Goal: Task Accomplishment & Management: Use online tool/utility

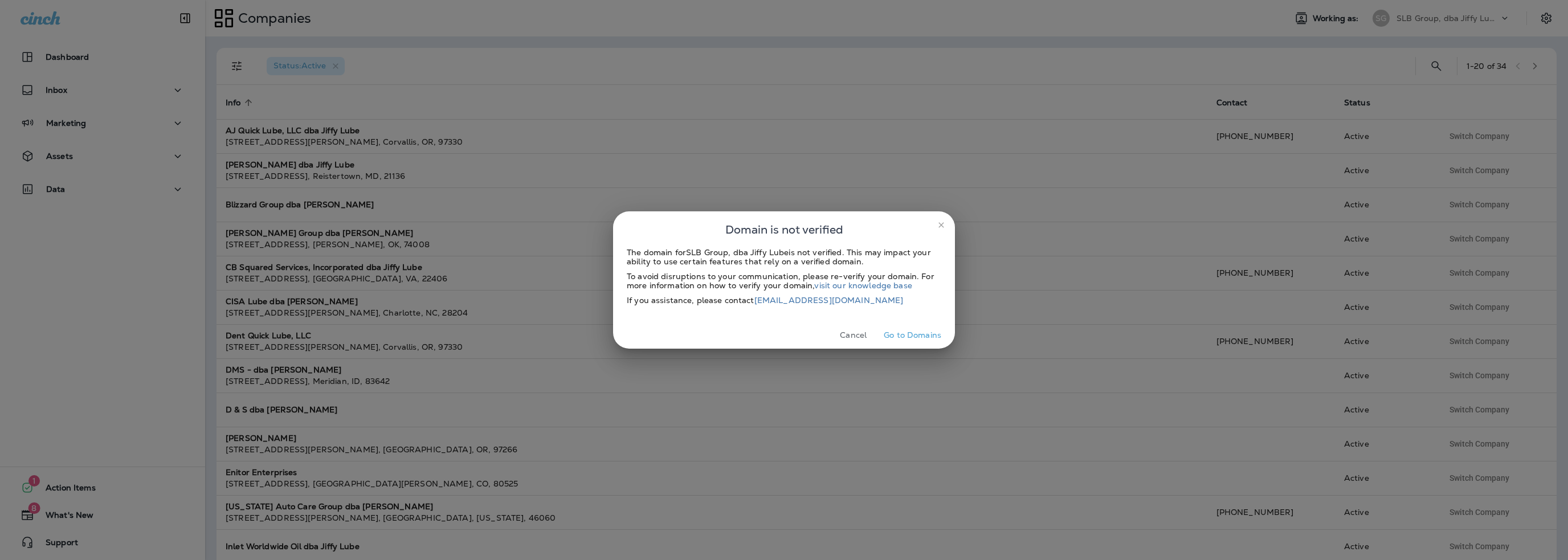
click at [855, 338] on button "Cancel" at bounding box center [853, 335] width 43 height 17
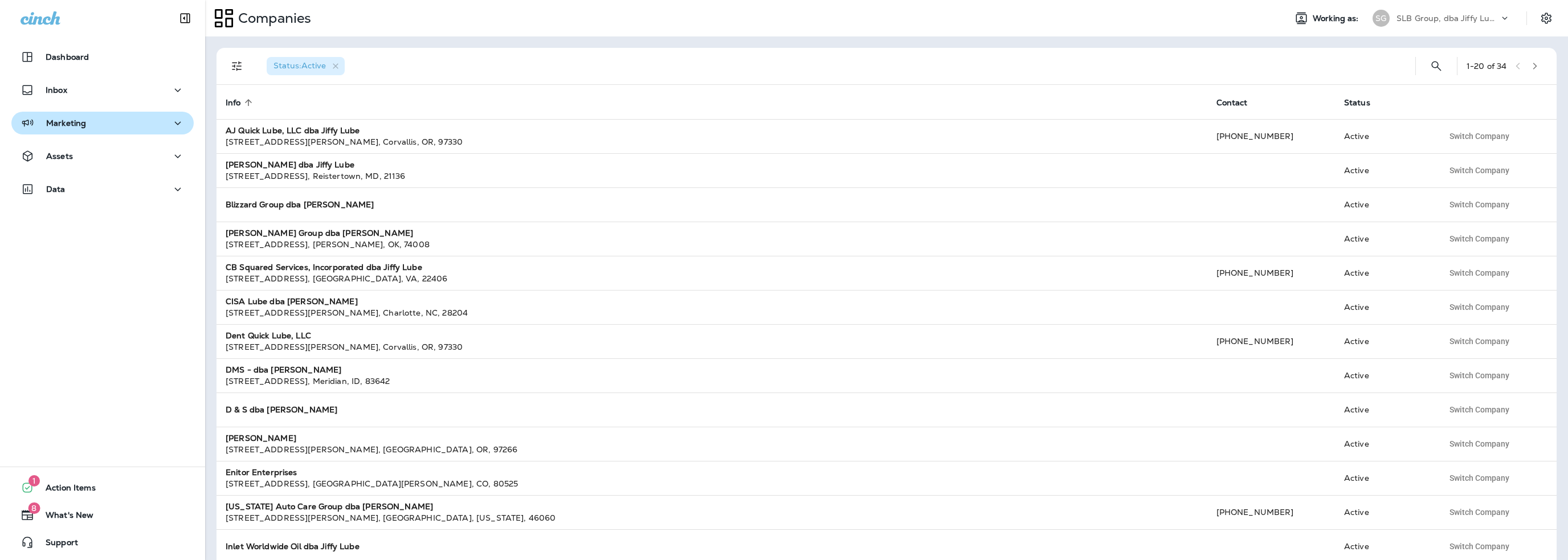
drag, startPoint x: 75, startPoint y: 125, endPoint x: 75, endPoint y: 132, distance: 7.0
click at [75, 125] on p "Marketing" at bounding box center [66, 123] width 40 height 10
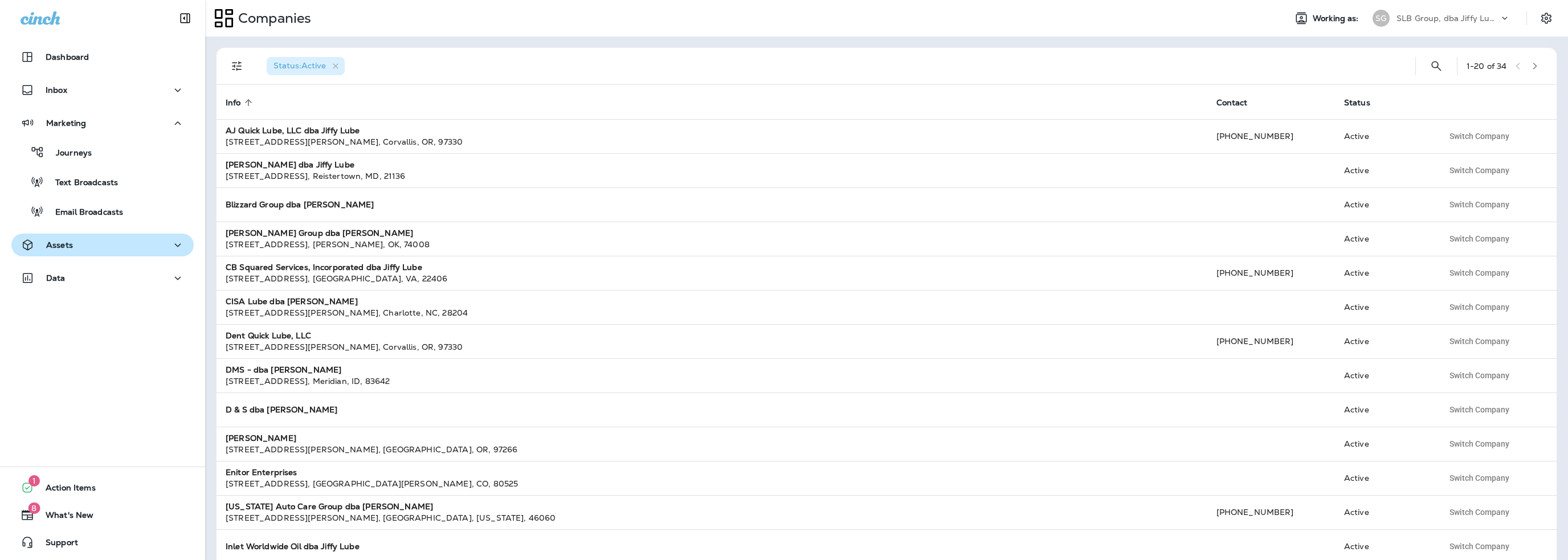
click at [75, 252] on div "Assets" at bounding box center [102, 245] width 164 height 14
click at [1452, 21] on p "SLB Group, dba Jiffy Lube" at bounding box center [1448, 18] width 102 height 10
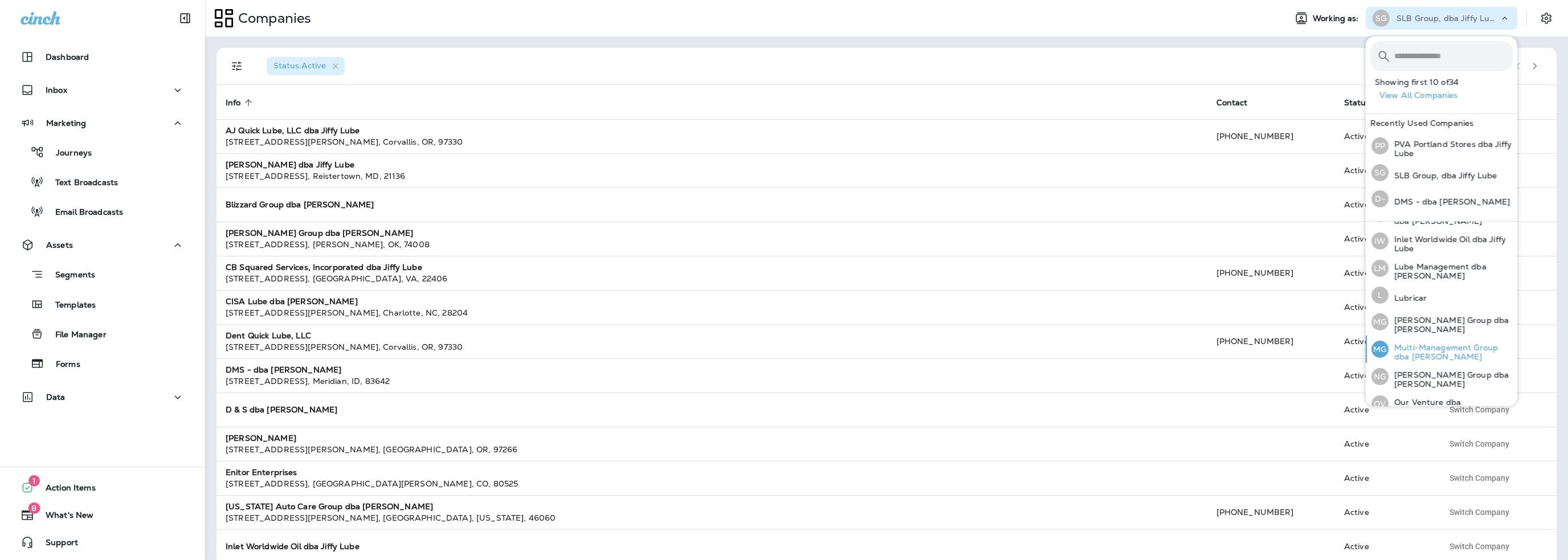
scroll to position [354, 0]
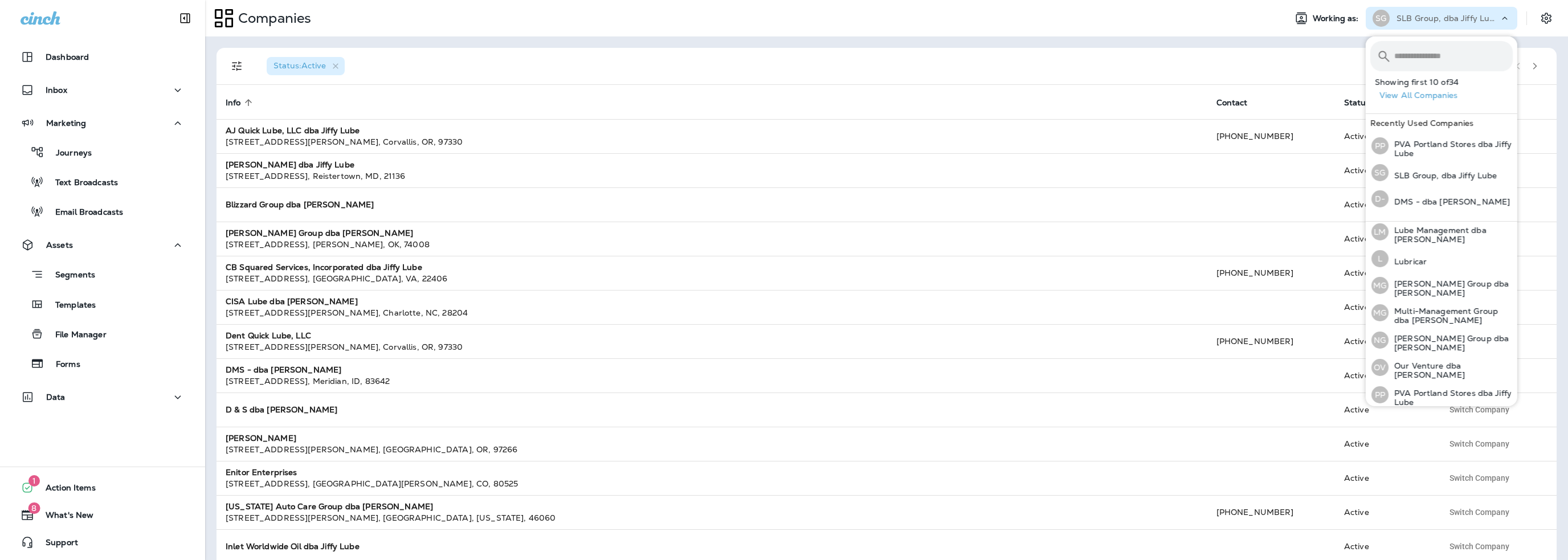
click at [1412, 57] on input "text" at bounding box center [1453, 56] width 118 height 31
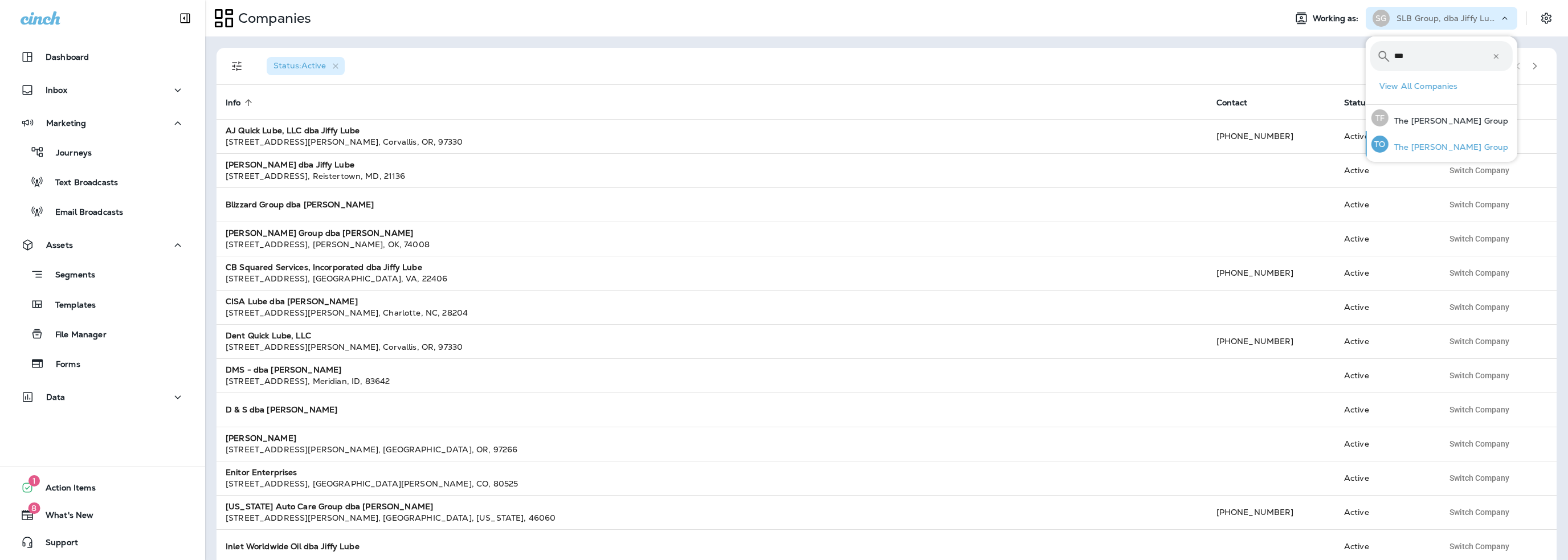
type input "***"
click at [1422, 144] on p "The [PERSON_NAME] Group" at bounding box center [1448, 147] width 119 height 10
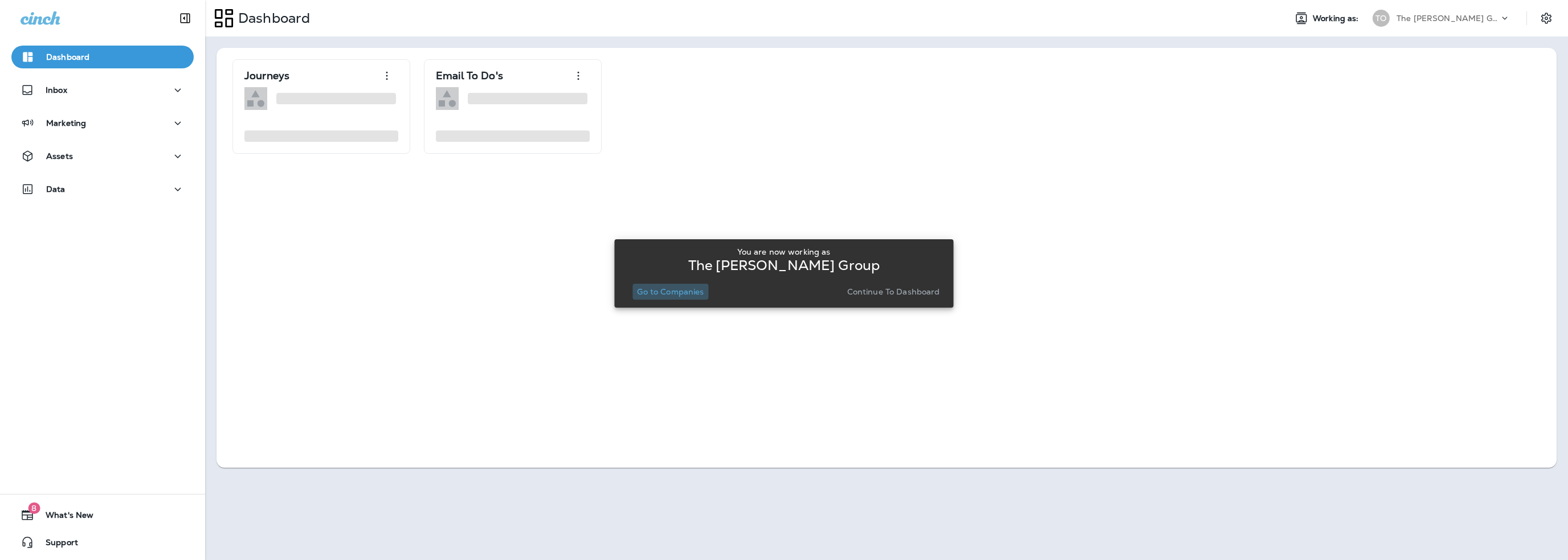
click at [676, 289] on p "Go to Companies" at bounding box center [671, 292] width 67 height 10
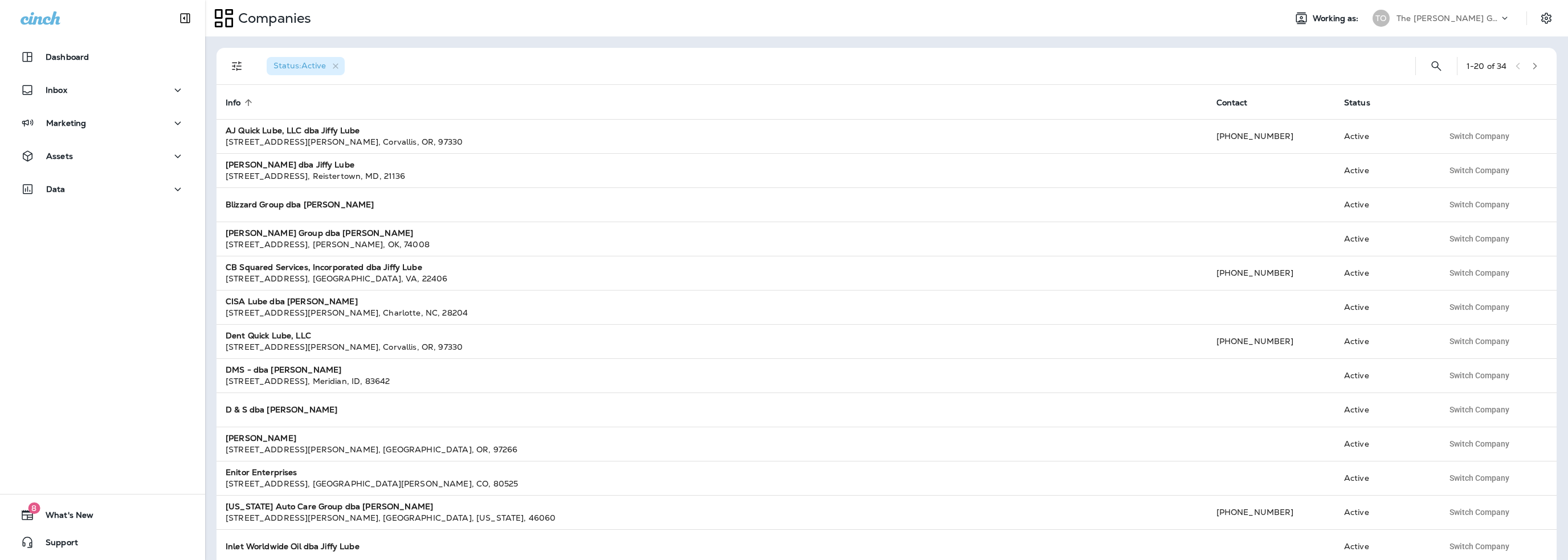
click at [68, 141] on div "Dashboard Inbox Marketing Assets Data" at bounding box center [102, 125] width 205 height 183
click at [68, 169] on div "Assets" at bounding box center [102, 159] width 205 height 29
click at [79, 152] on div "Assets" at bounding box center [102, 156] width 164 height 14
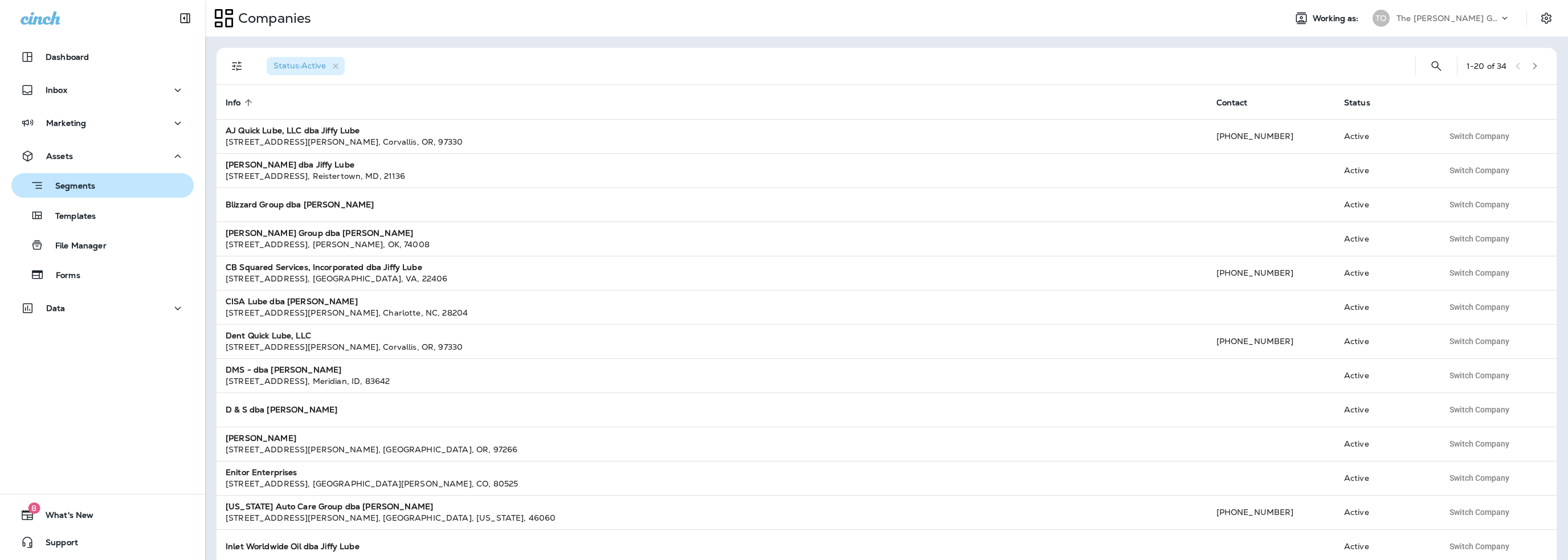
click at [83, 180] on div "Segments" at bounding box center [55, 185] width 79 height 17
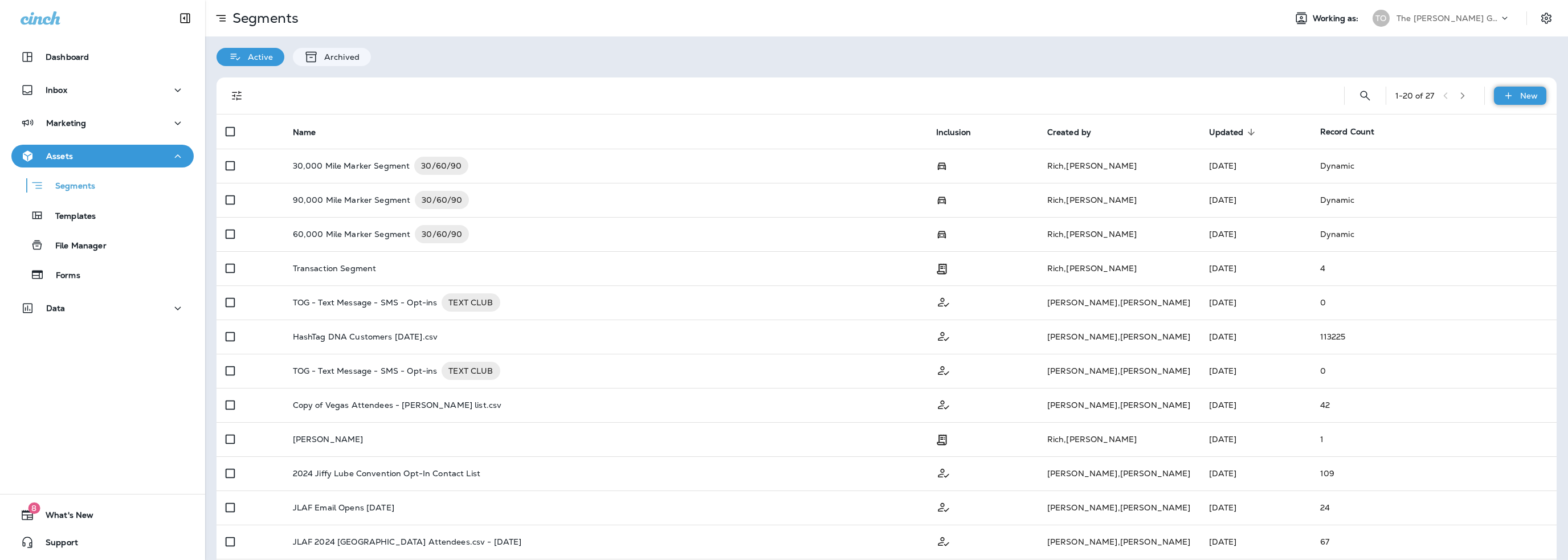
click at [1506, 92] on icon at bounding box center [1509, 96] width 12 height 11
click at [1496, 115] on button "New Segment" at bounding box center [1480, 123] width 114 height 28
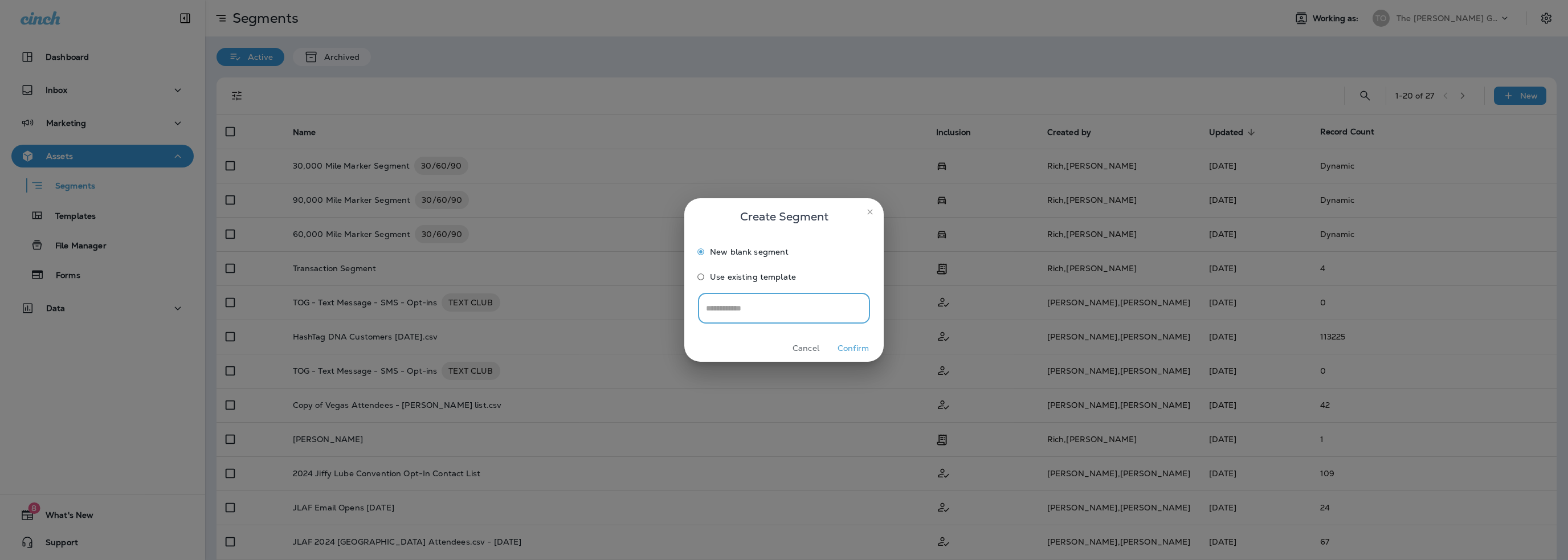
click at [752, 309] on input "text" at bounding box center [784, 309] width 172 height 31
type input "****"
click at [864, 346] on button "Confirm" at bounding box center [853, 348] width 43 height 17
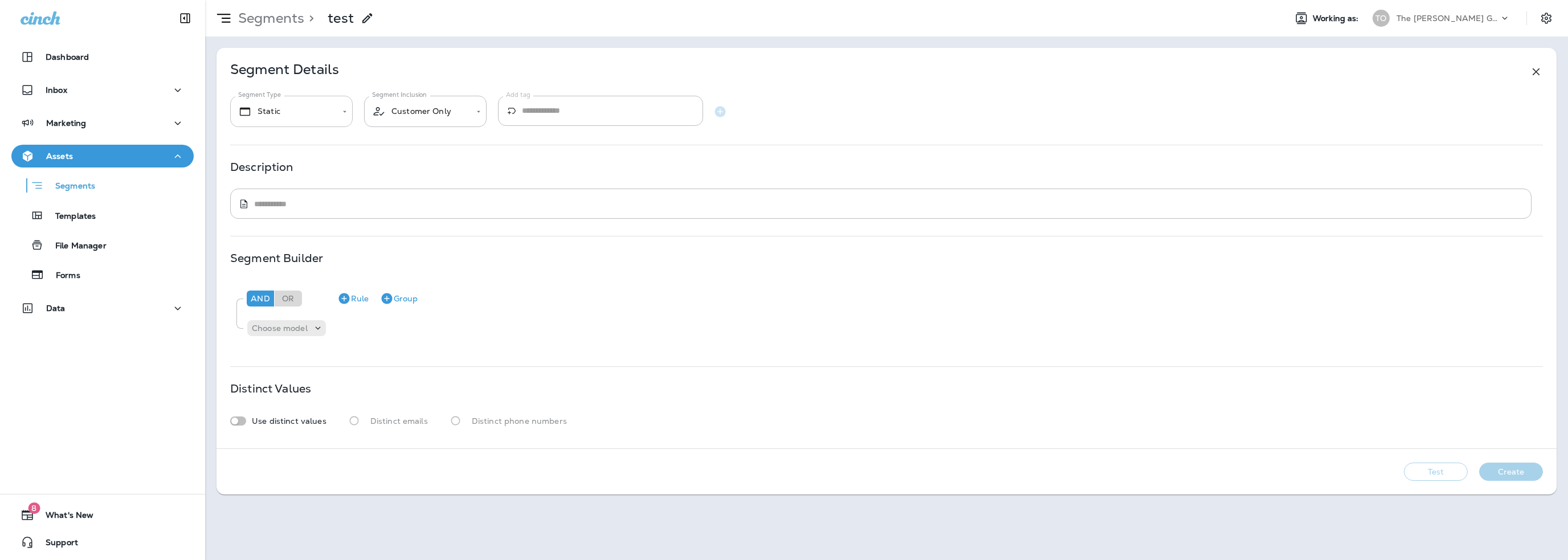
click at [298, 0] on body "**********" at bounding box center [784, 0] width 1568 height 0
click at [273, 179] on li "Dynamic" at bounding box center [291, 175] width 122 height 28
type input "*******"
click at [296, 330] on p "Choose model" at bounding box center [280, 329] width 55 height 10
click at [286, 356] on p "Customer" at bounding box center [274, 357] width 43 height 10
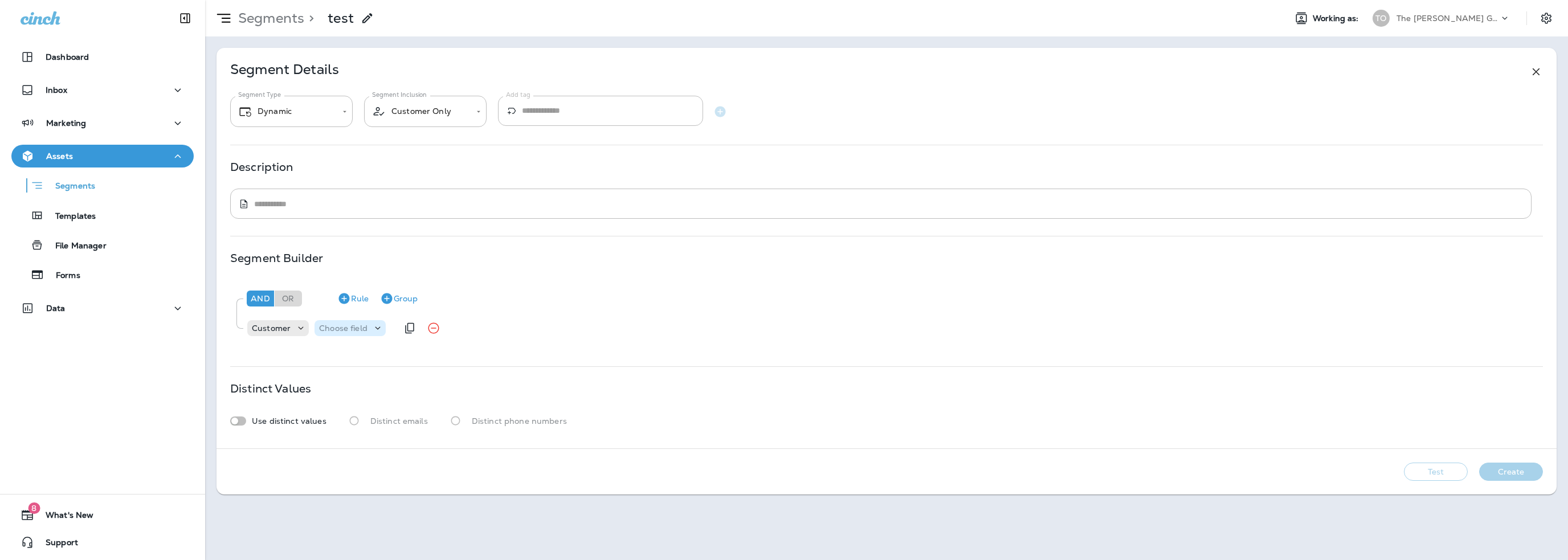
click at [343, 332] on p "Choose field" at bounding box center [343, 329] width 49 height 10
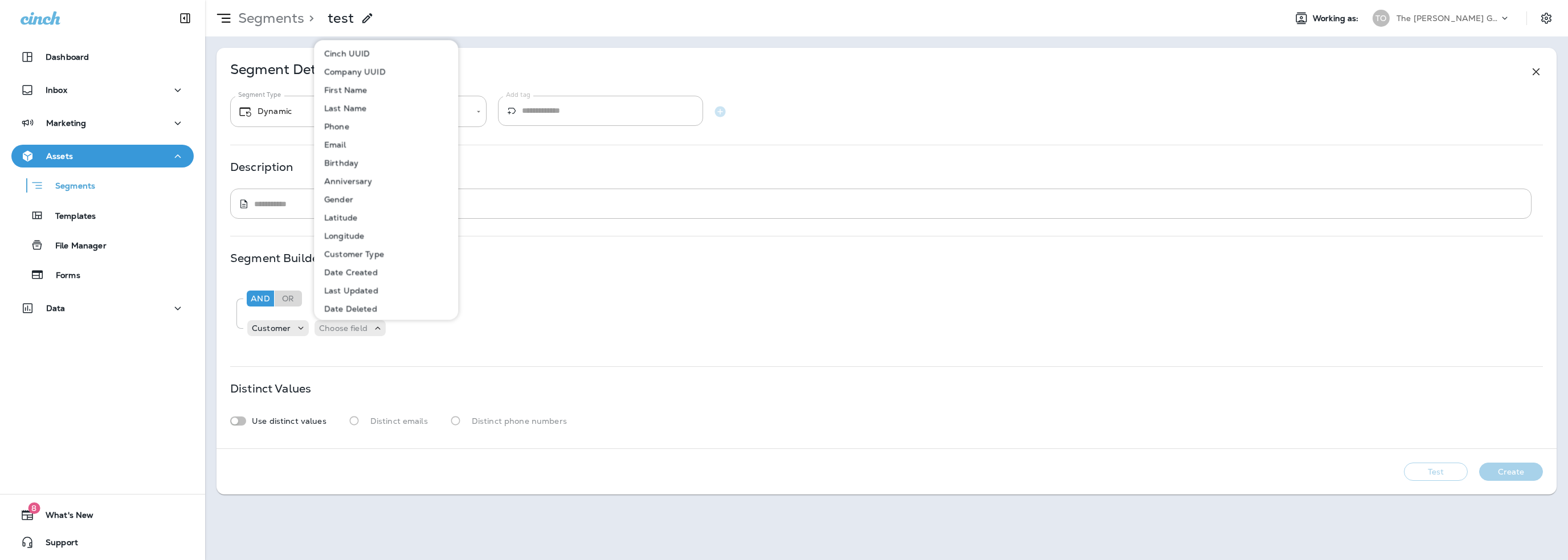
click at [337, 139] on button "Email" at bounding box center [387, 144] width 143 height 18
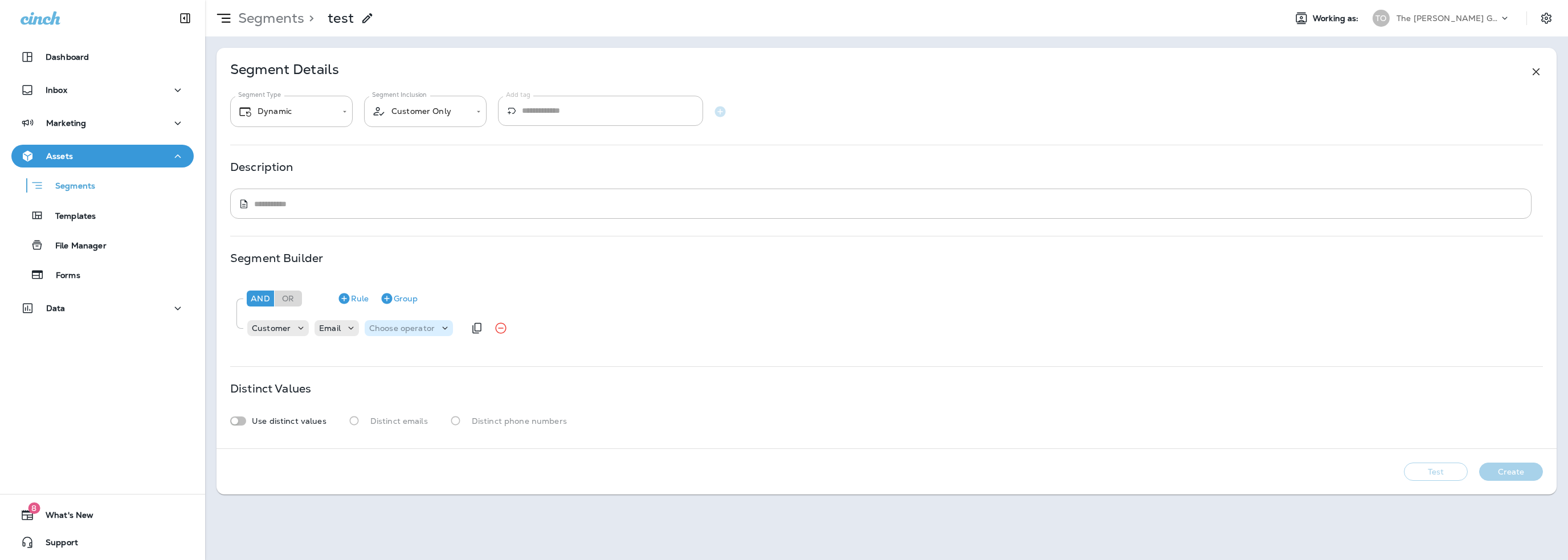
click at [403, 329] on p "Choose operator" at bounding box center [401, 329] width 66 height 10
click at [274, 327] on p "Customer" at bounding box center [271, 329] width 39 height 10
drag, startPoint x: 274, startPoint y: 327, endPoint x: 258, endPoint y: 327, distance: 16.0
click at [265, 327] on p "Customer" at bounding box center [271, 329] width 39 height 10
click at [283, 389] on p "Transaction Detail" at bounding box center [290, 394] width 75 height 10
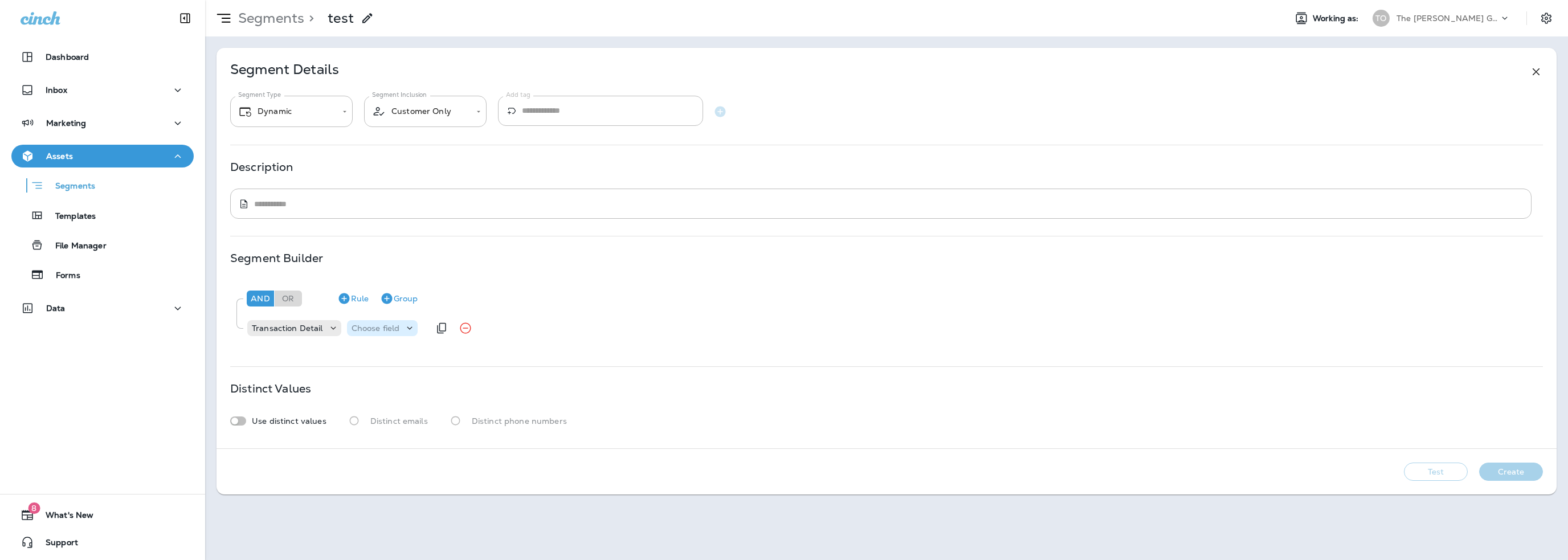
click at [391, 328] on p "Choose field" at bounding box center [376, 329] width 49 height 10
click at [377, 501] on p "Item Description" at bounding box center [385, 503] width 70 height 10
click at [469, 331] on p "Choose operator" at bounding box center [478, 329] width 66 height 10
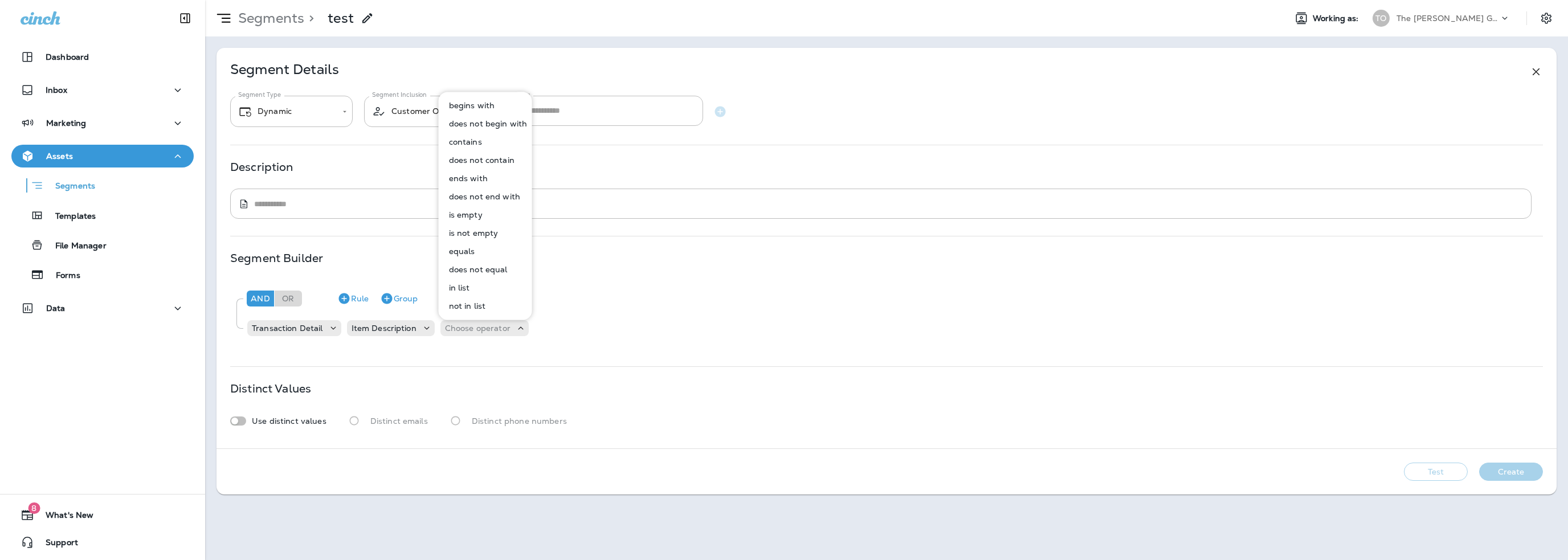
click at [471, 143] on p "contains" at bounding box center [462, 142] width 37 height 10
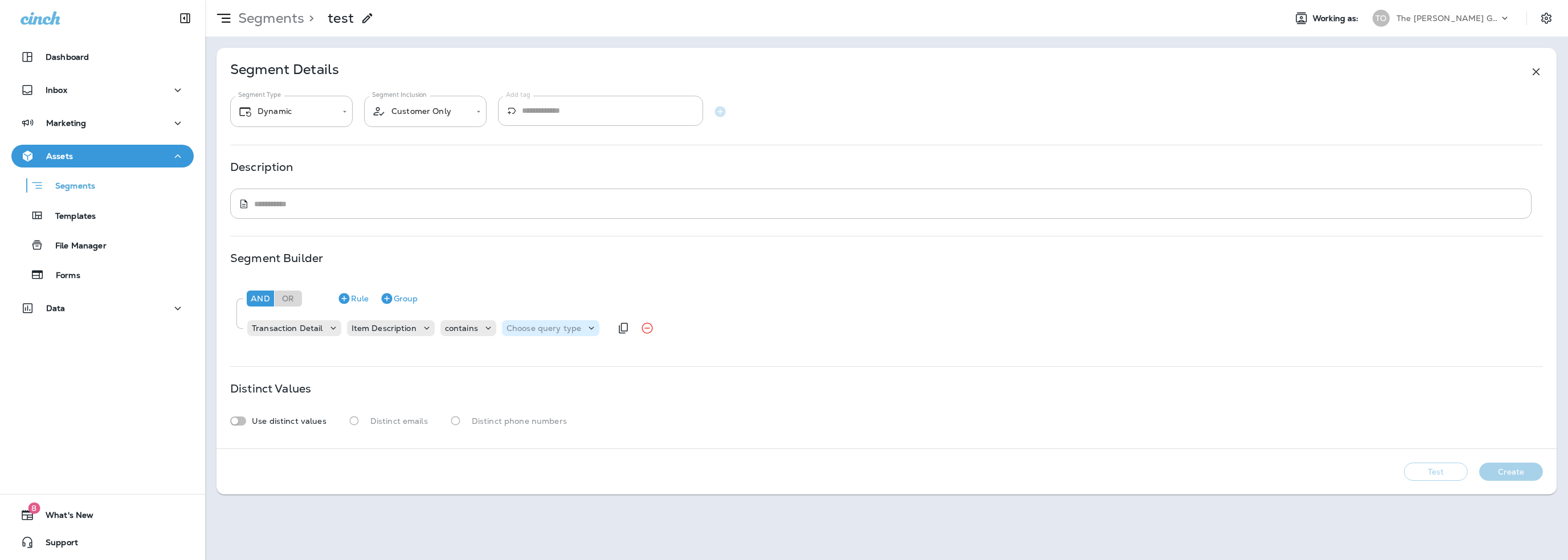
click at [540, 327] on p "Choose query type" at bounding box center [544, 329] width 75 height 10
click at [528, 354] on button "Text" at bounding box center [533, 356] width 66 height 18
click at [592, 332] on input "text" at bounding box center [619, 329] width 114 height 15
click at [588, 310] on div "And Or Rule Group" at bounding box center [891, 298] width 1294 height 28
click at [591, 327] on input "*******" at bounding box center [619, 329] width 114 height 15
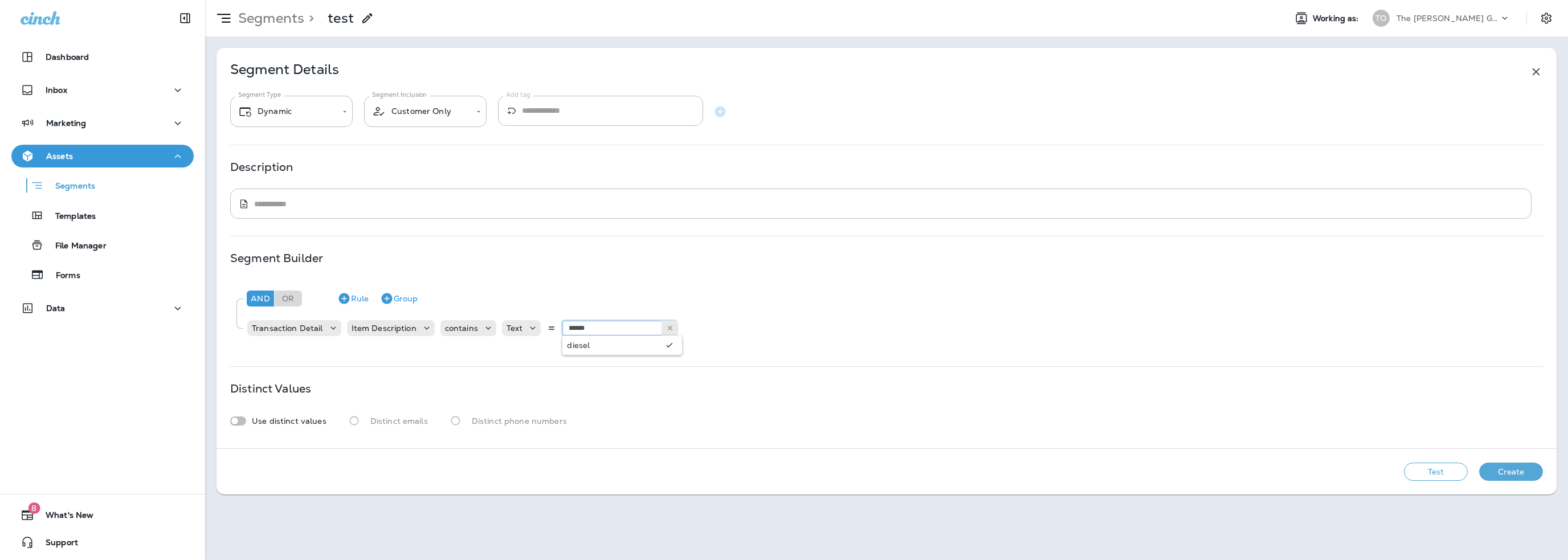
type input "******"
click at [596, 297] on div "And Or Rule Group" at bounding box center [891, 298] width 1294 height 28
click at [1438, 475] on button "Test" at bounding box center [1435, 471] width 64 height 18
click at [1538, 66] on icon at bounding box center [1536, 72] width 13 height 13
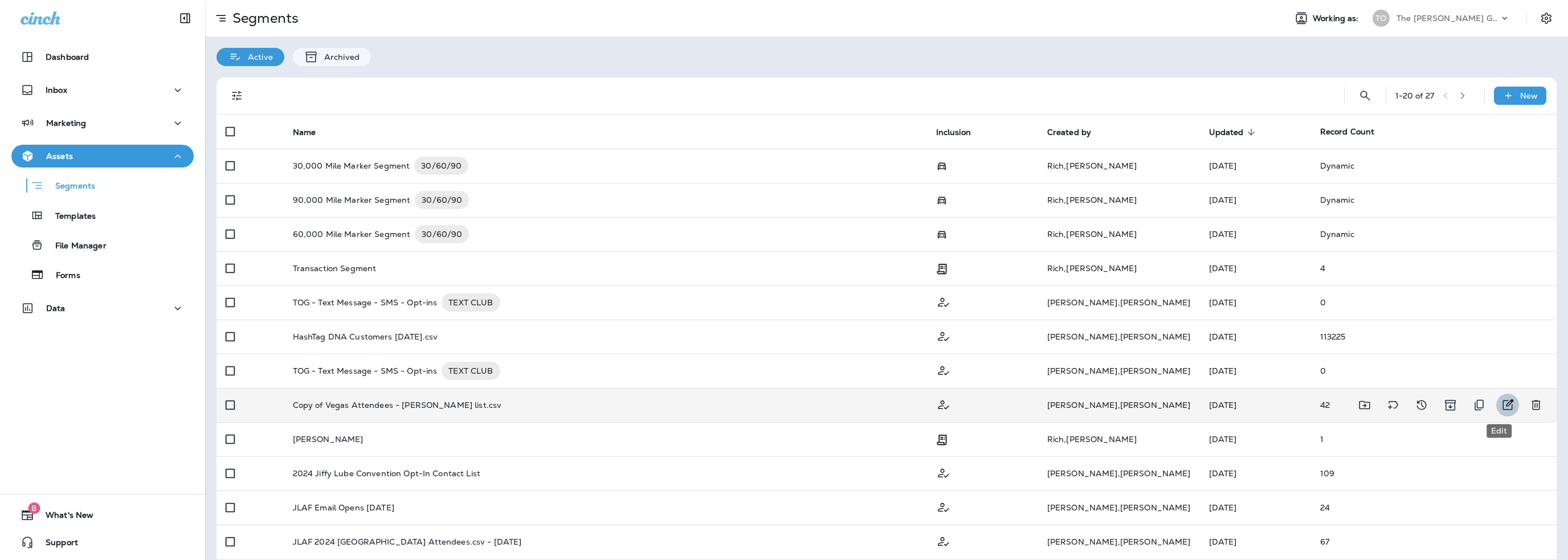
click at [1505, 410] on icon "Edit" at bounding box center [1508, 405] width 13 height 13
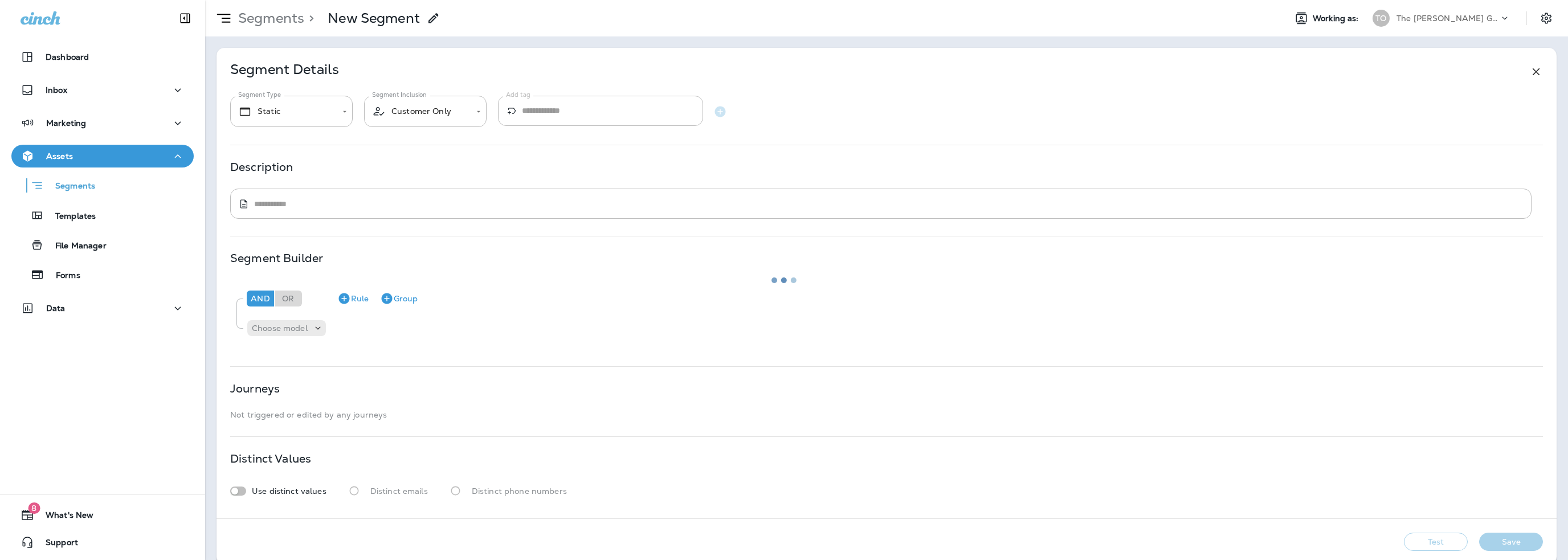
type textarea "**********"
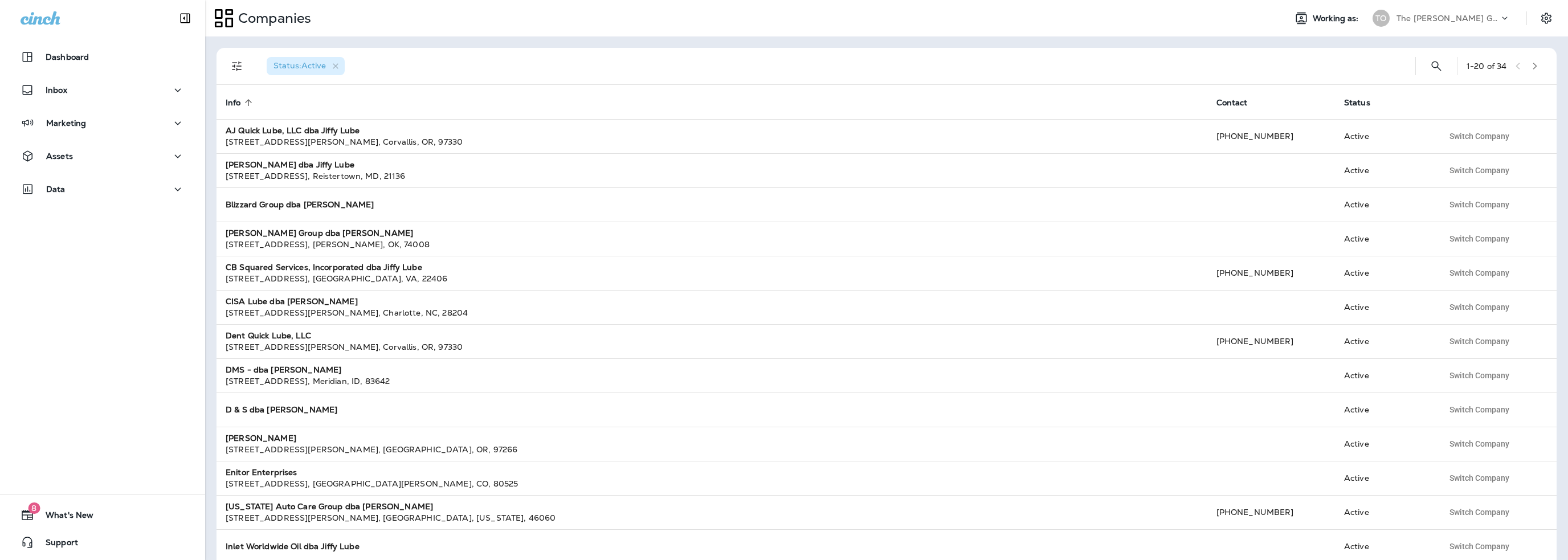
click at [1427, 12] on div "The [PERSON_NAME] Group" at bounding box center [1448, 18] width 102 height 17
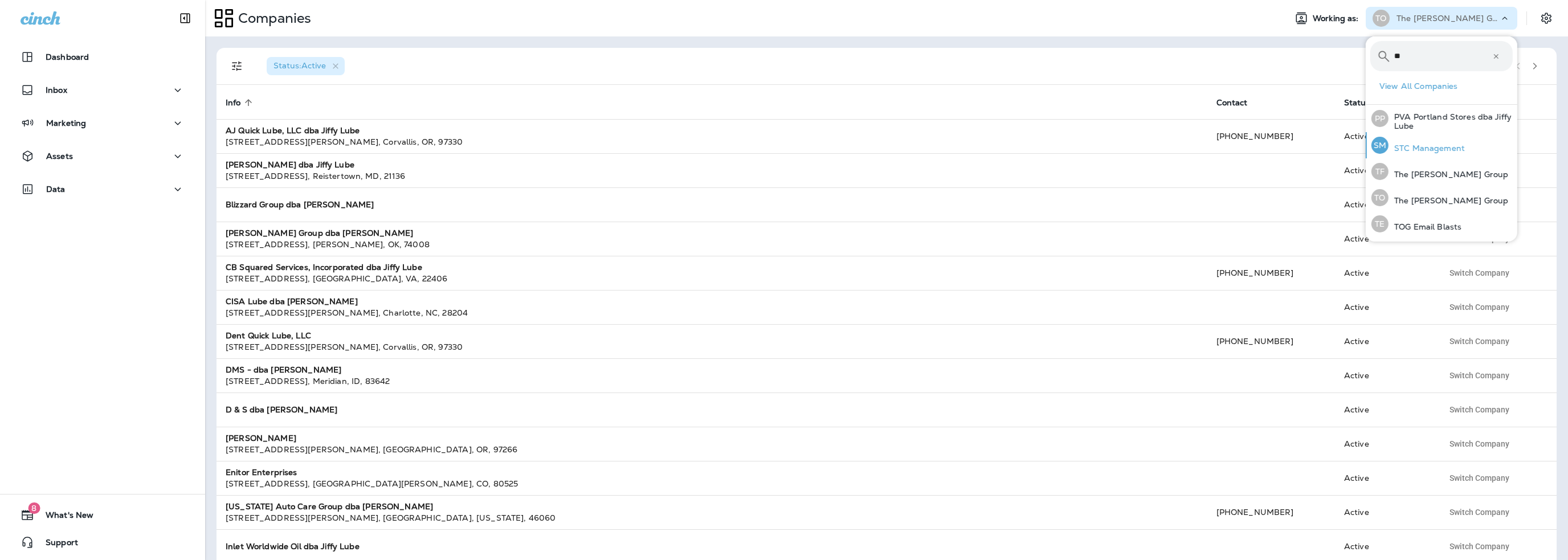
type input "**"
click at [1423, 149] on p "STC Management" at bounding box center [1427, 148] width 76 height 10
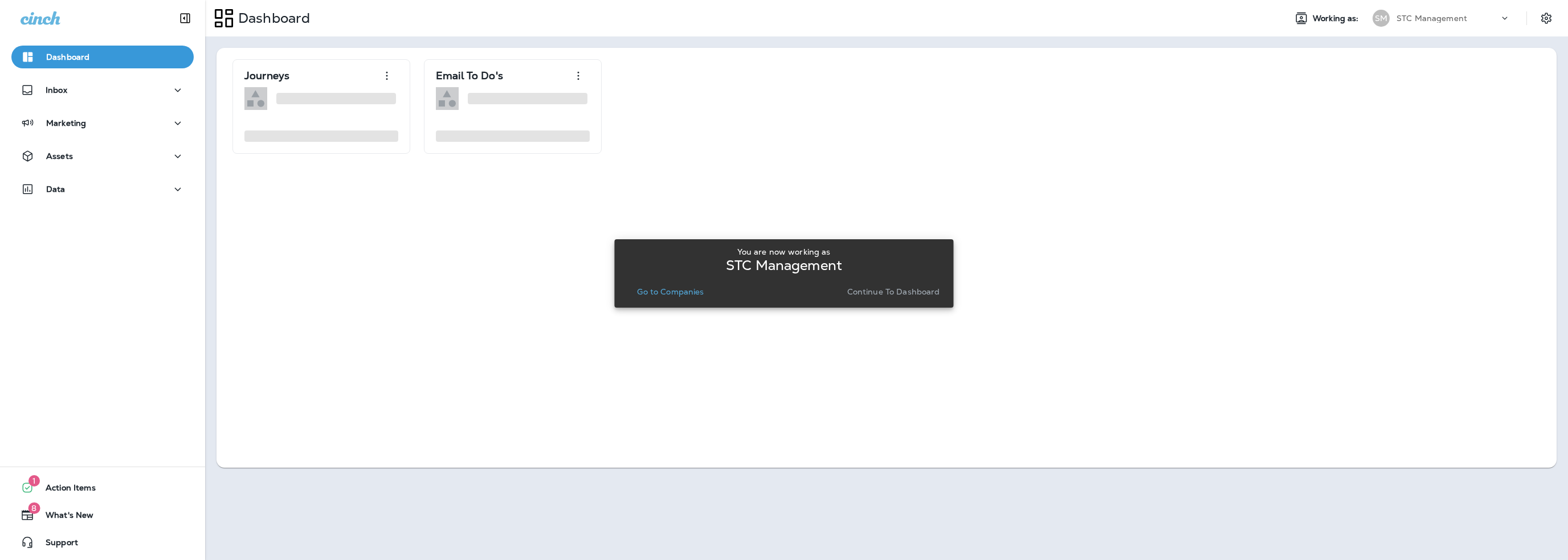
click at [683, 293] on p "Go to Companies" at bounding box center [671, 292] width 67 height 10
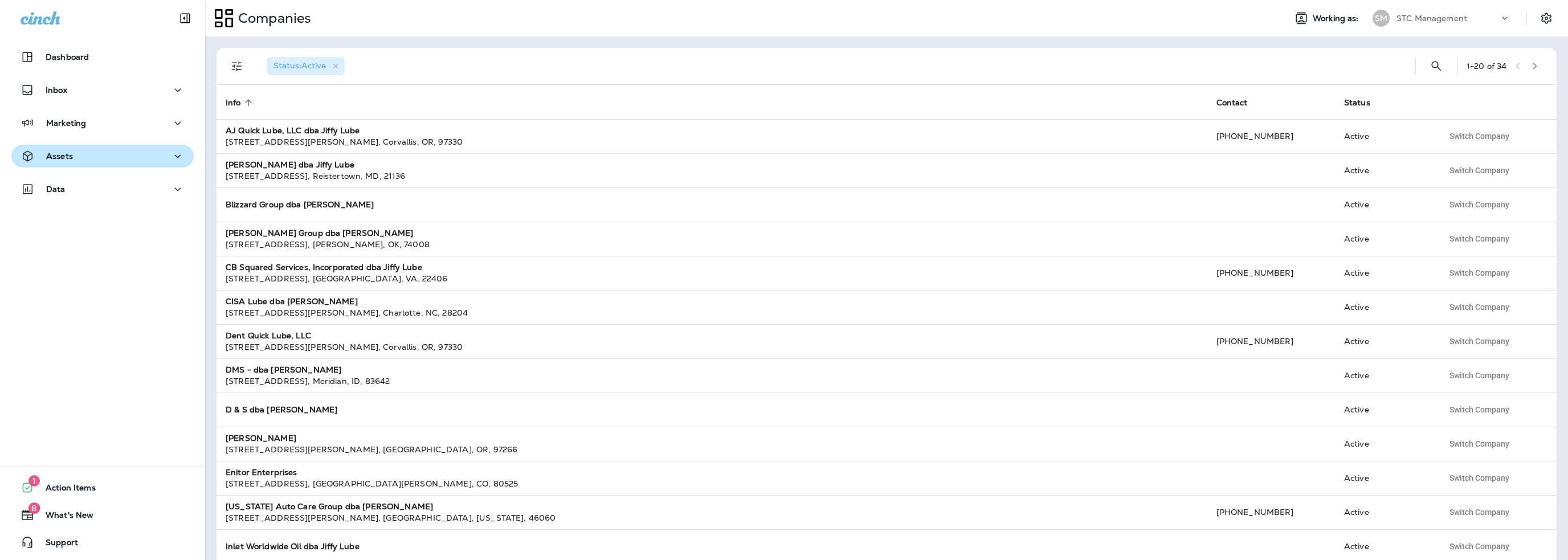
click at [70, 158] on p "Assets" at bounding box center [59, 157] width 27 height 10
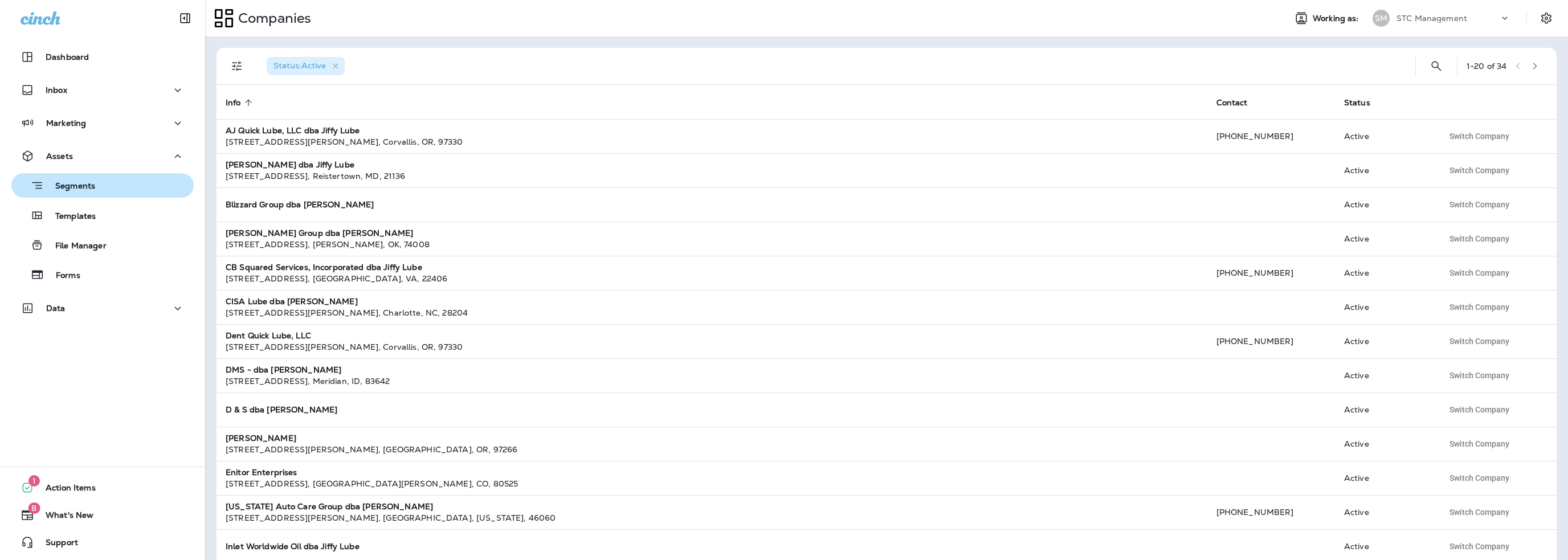
click at [66, 188] on p "Segments" at bounding box center [70, 187] width 52 height 11
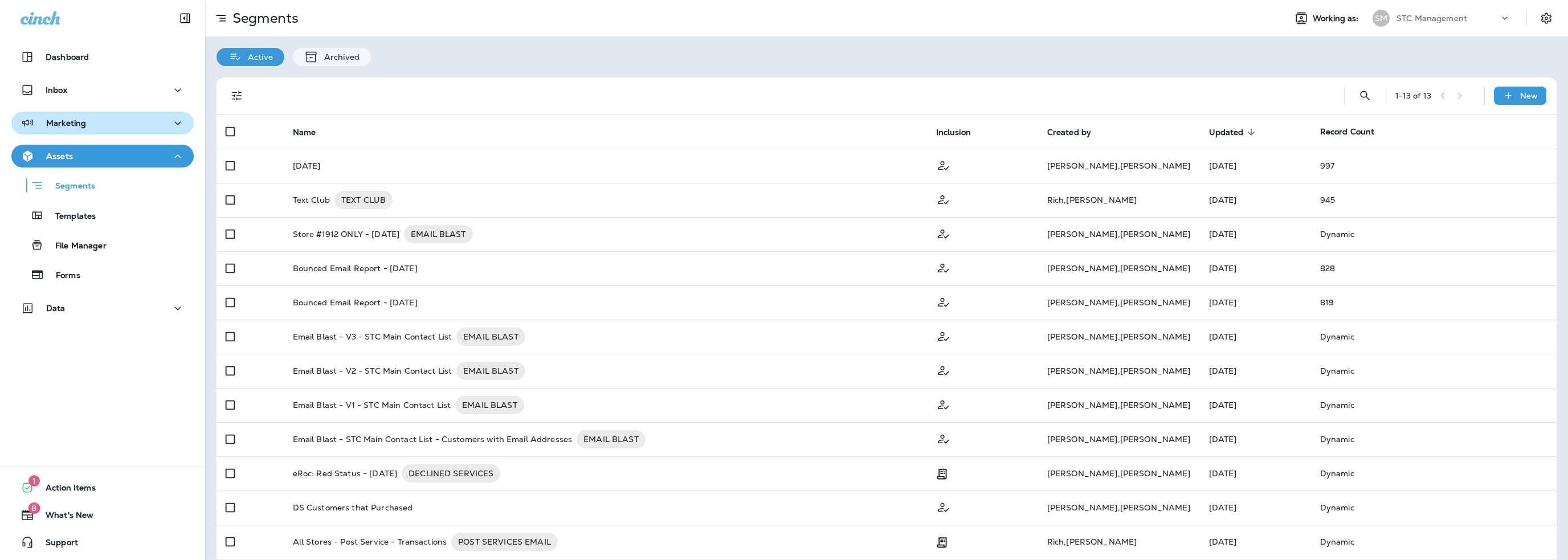
click at [74, 129] on div "Marketing" at bounding box center [53, 123] width 66 height 14
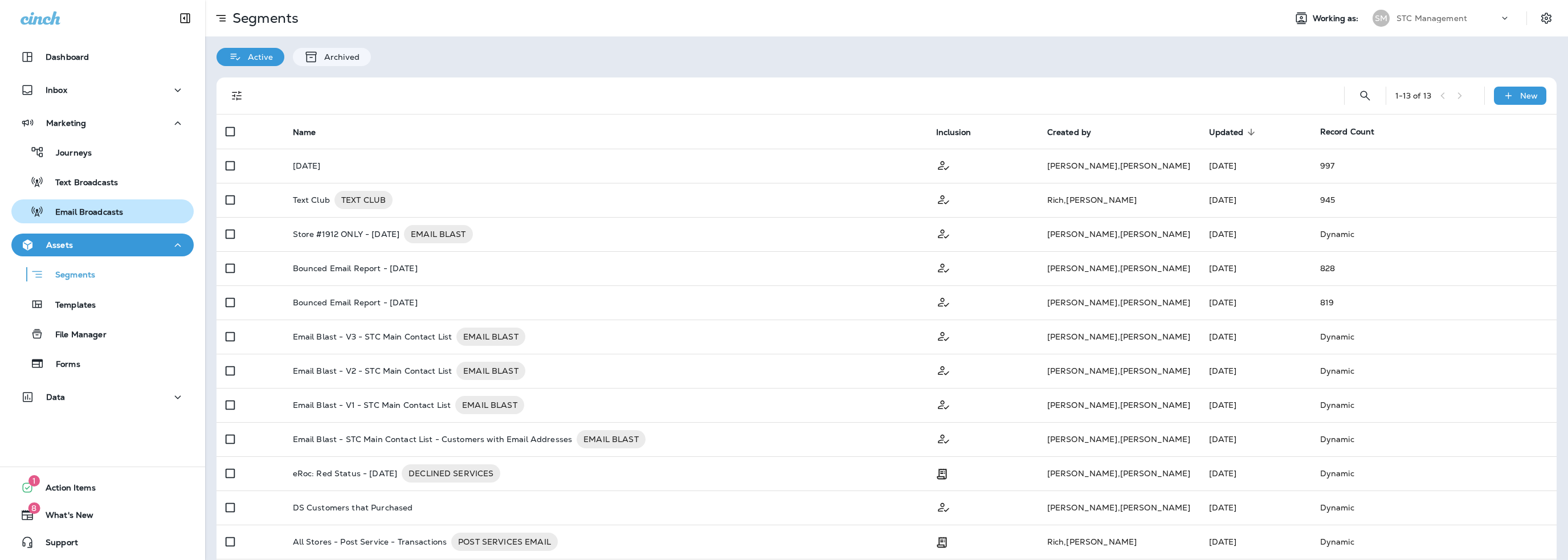
click at [80, 209] on p "Email Broadcasts" at bounding box center [83, 212] width 79 height 11
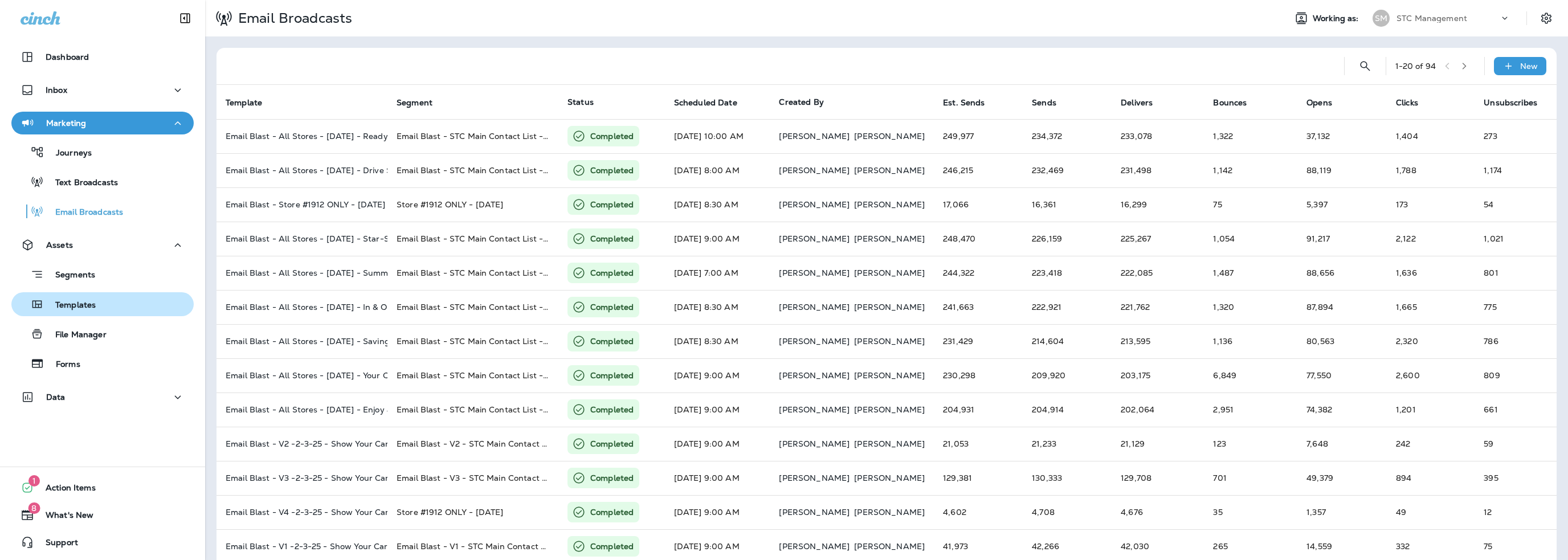
click at [88, 301] on p "Templates" at bounding box center [70, 305] width 52 height 11
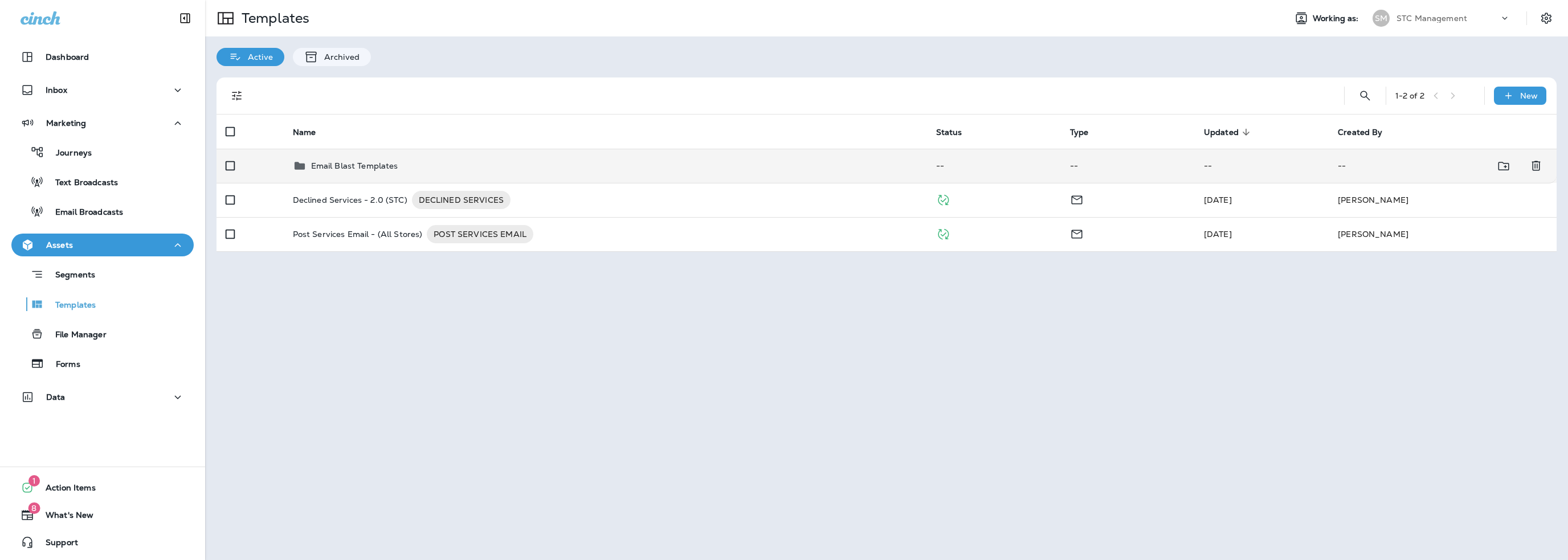
click at [360, 162] on p "Email Blast Templates" at bounding box center [354, 166] width 87 height 10
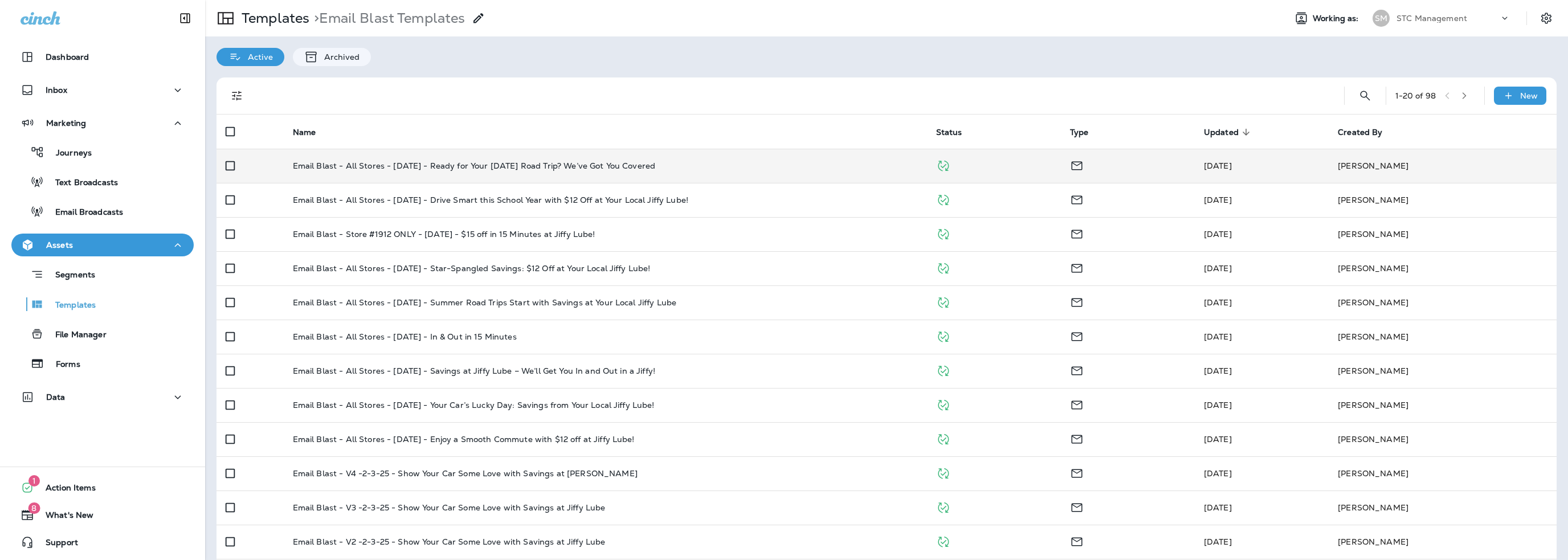
click at [392, 167] on p "Email Blast - All Stores - 8-29-25 - Ready for Your Labor Day Road Trip? We’ve …" at bounding box center [475, 166] width 363 height 10
